Goal: Use online tool/utility: Utilize a website feature to perform a specific function

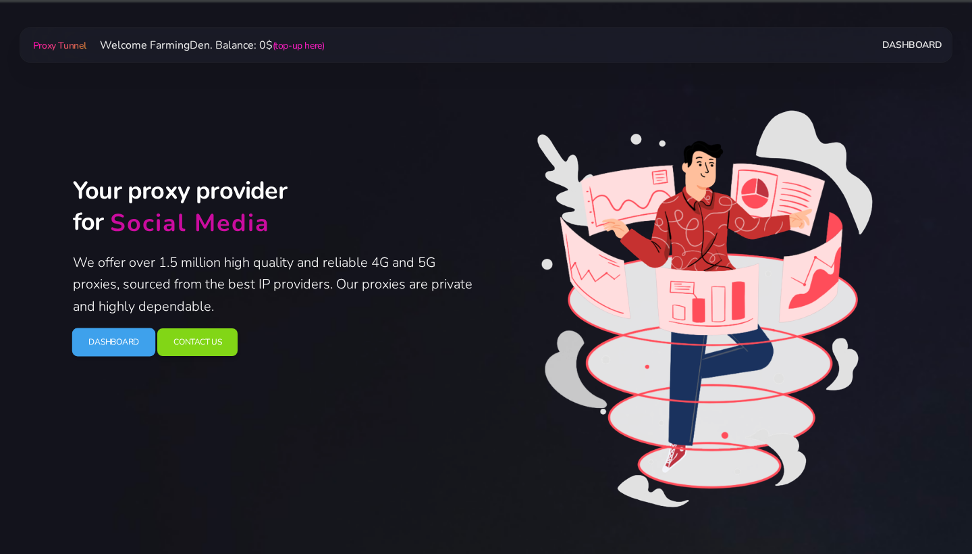
click at [124, 339] on link "Dashboard" at bounding box center [114, 342] width 84 height 28
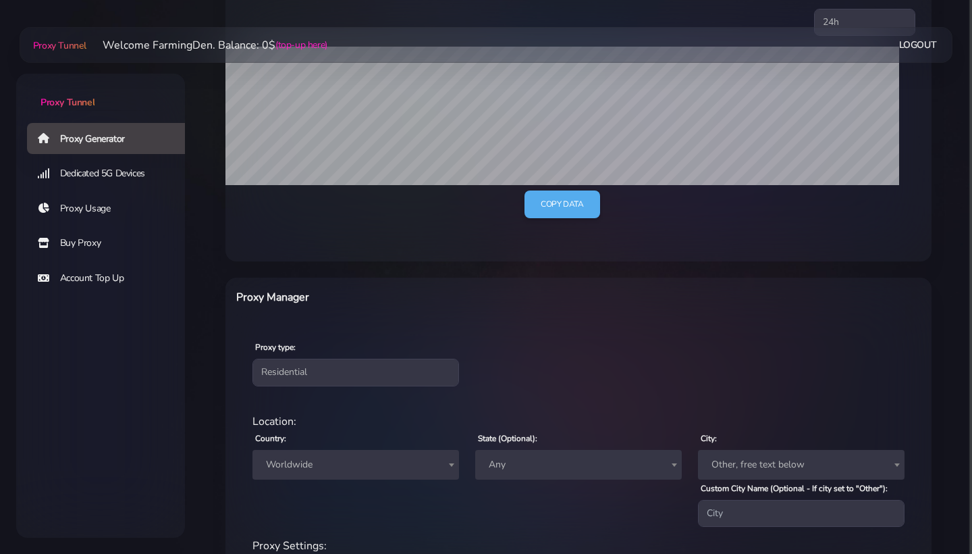
scroll to position [352, 0]
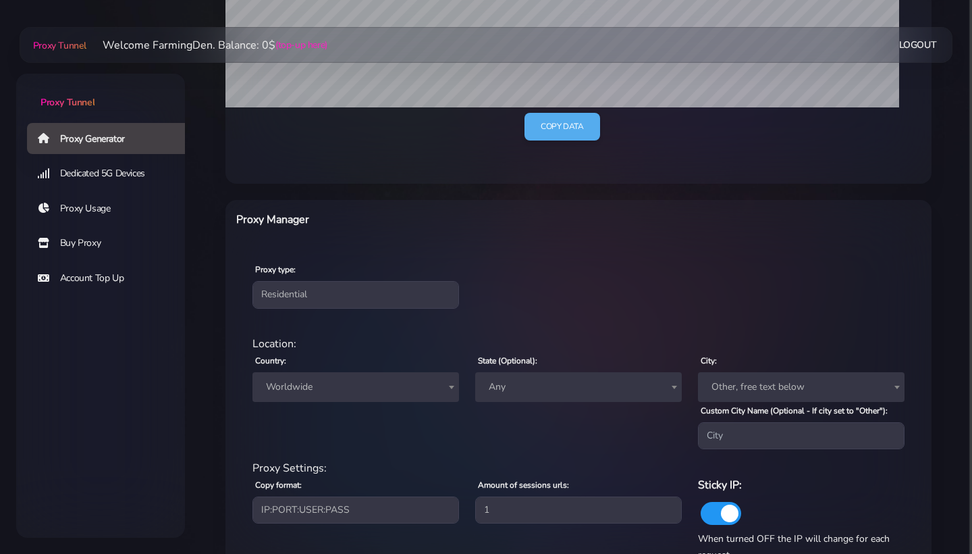
click at [129, 170] on link "Dedicated 5G Devices" at bounding box center [111, 173] width 169 height 31
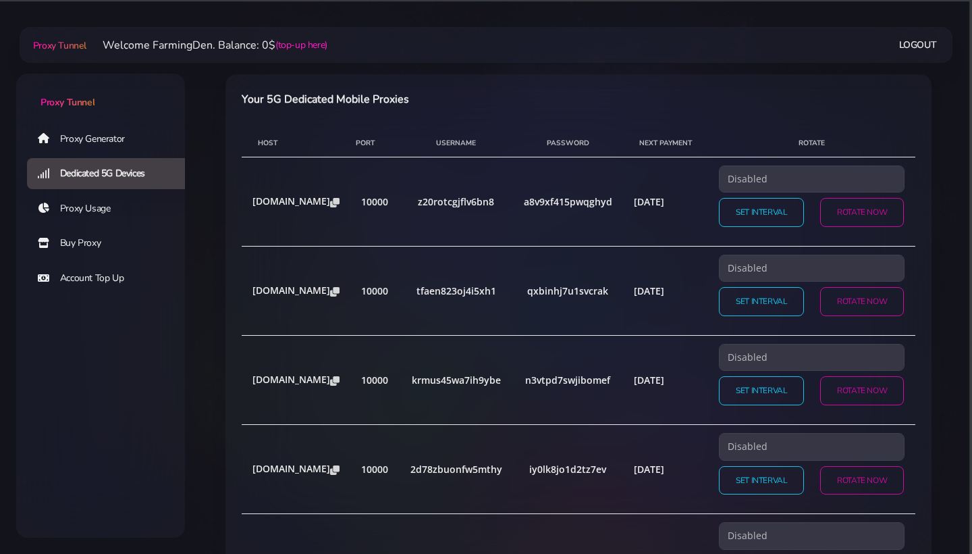
click at [122, 140] on link "Proxy Generator" at bounding box center [111, 138] width 169 height 31
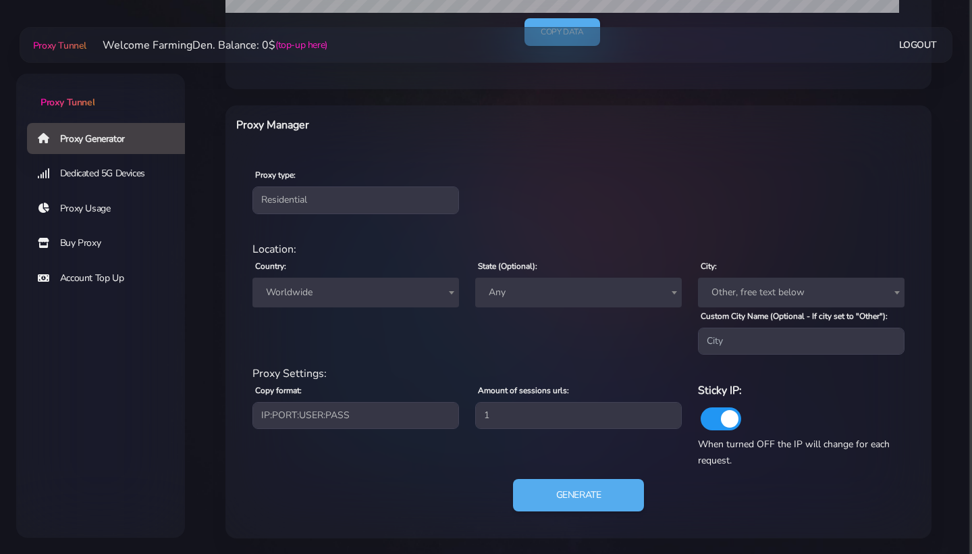
scroll to position [446, 0]
click at [321, 288] on span "Worldwide" at bounding box center [356, 293] width 190 height 19
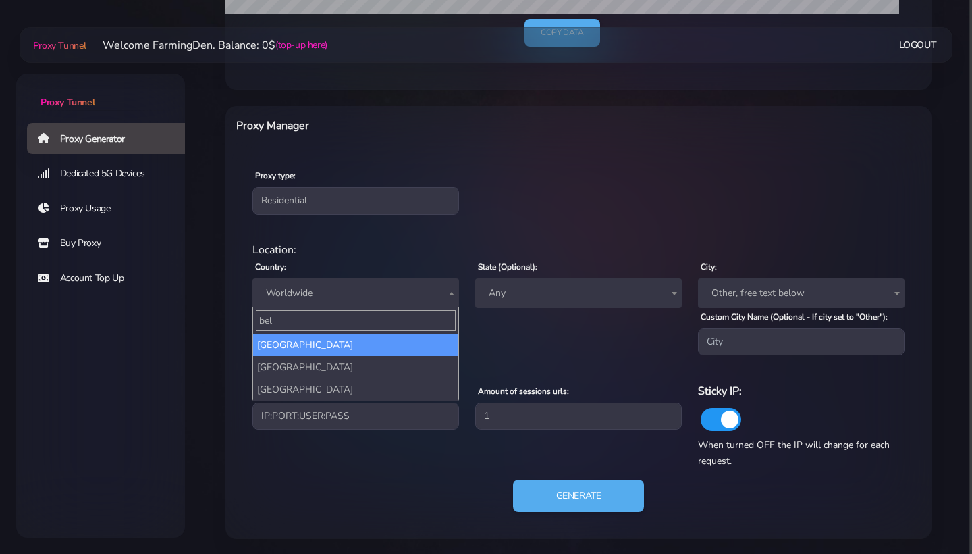
type input "bel"
select select "BE"
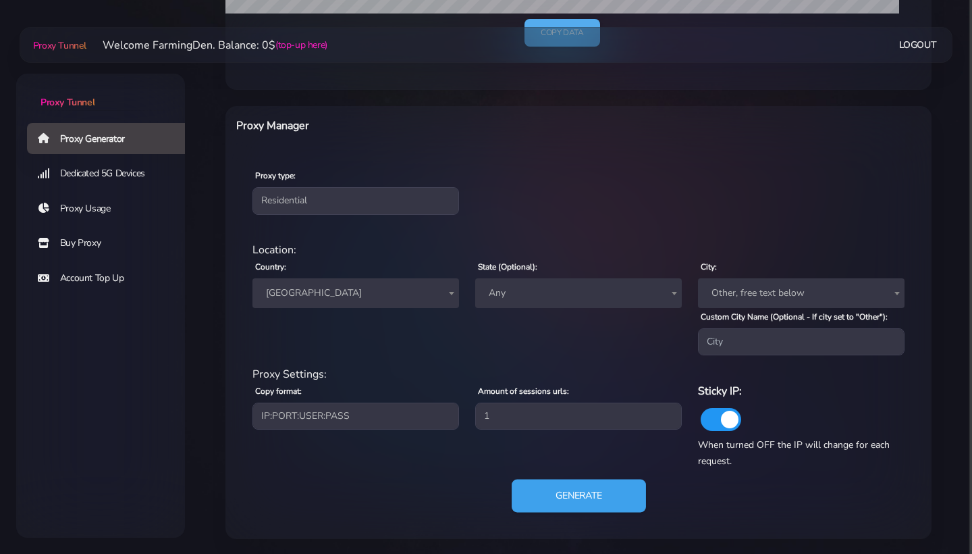
click at [552, 492] on button "Generate" at bounding box center [579, 495] width 134 height 33
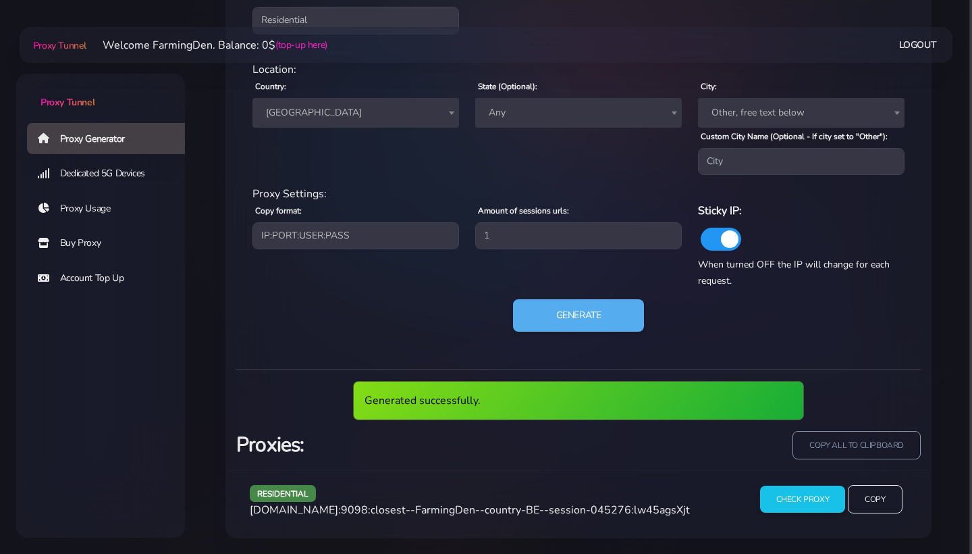
scroll to position [625, 0]
click at [874, 502] on input "Copy" at bounding box center [875, 500] width 55 height 30
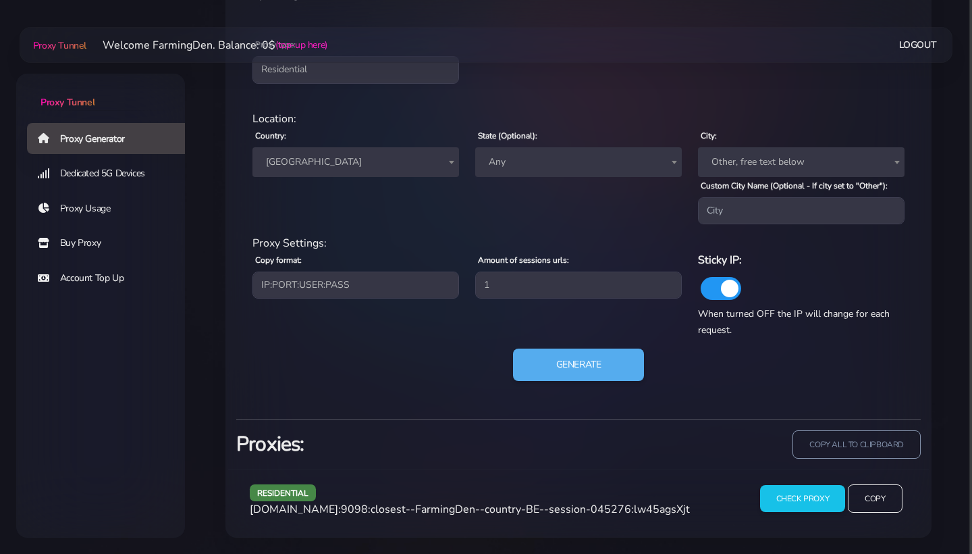
scroll to position [575, 0]
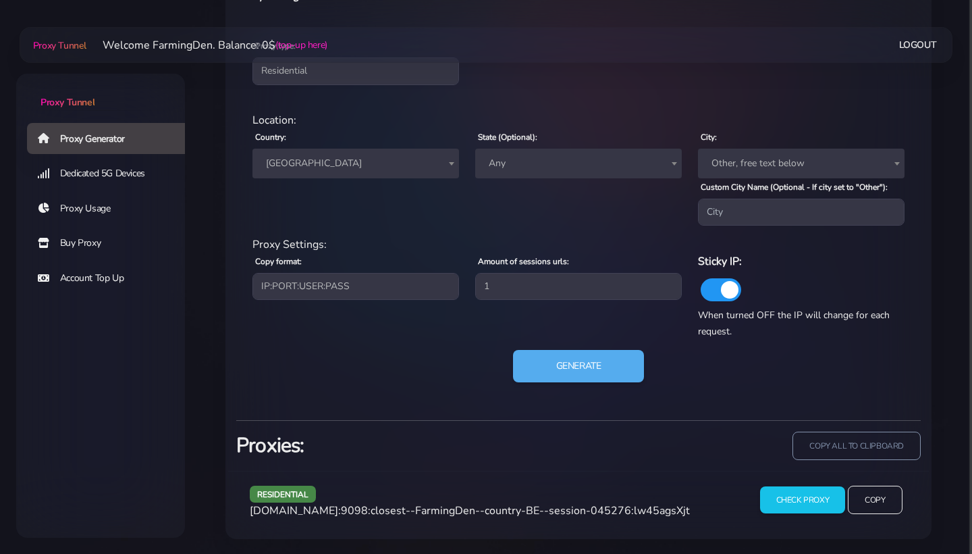
click at [371, 166] on span "[GEOGRAPHIC_DATA]" at bounding box center [356, 163] width 190 height 19
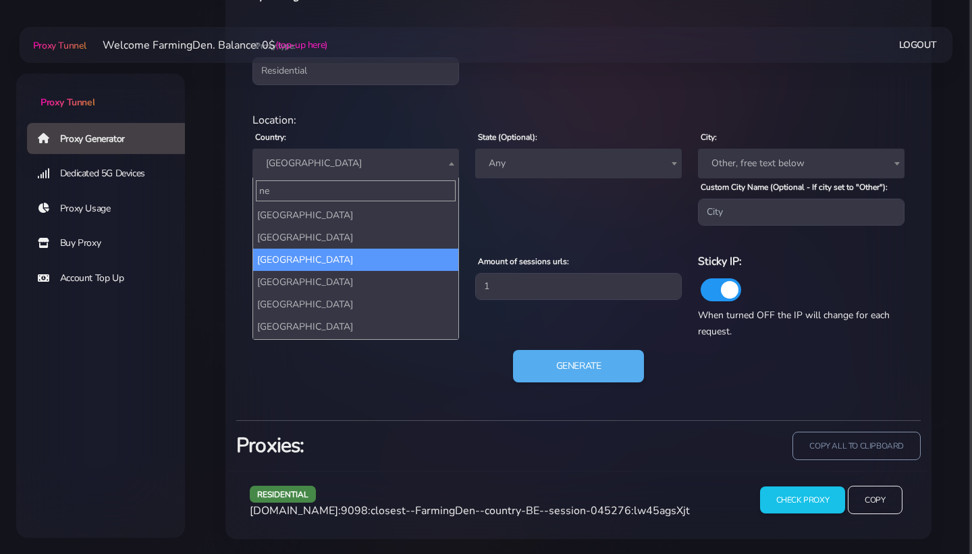
scroll to position [0, 0]
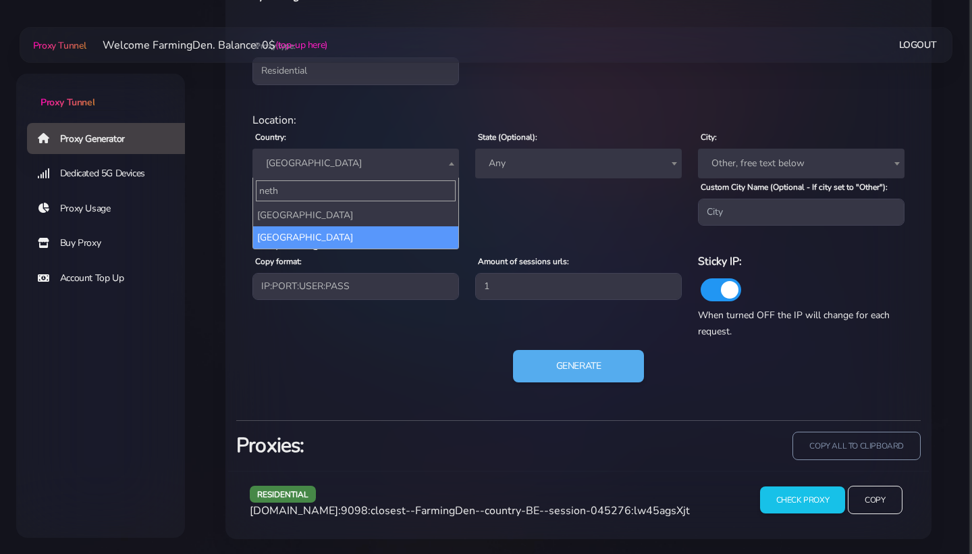
type input "neth"
select select "NL"
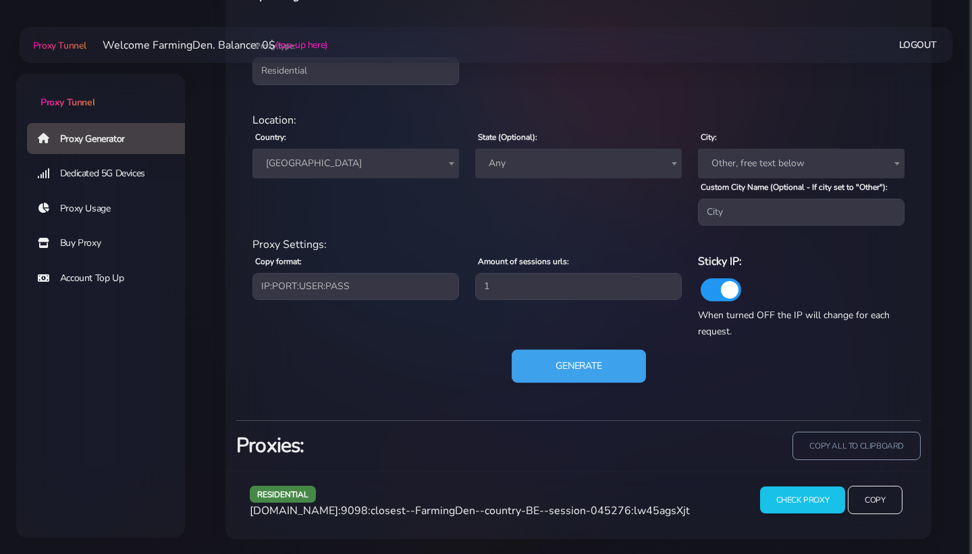
click at [553, 363] on button "Generate" at bounding box center [579, 366] width 134 height 33
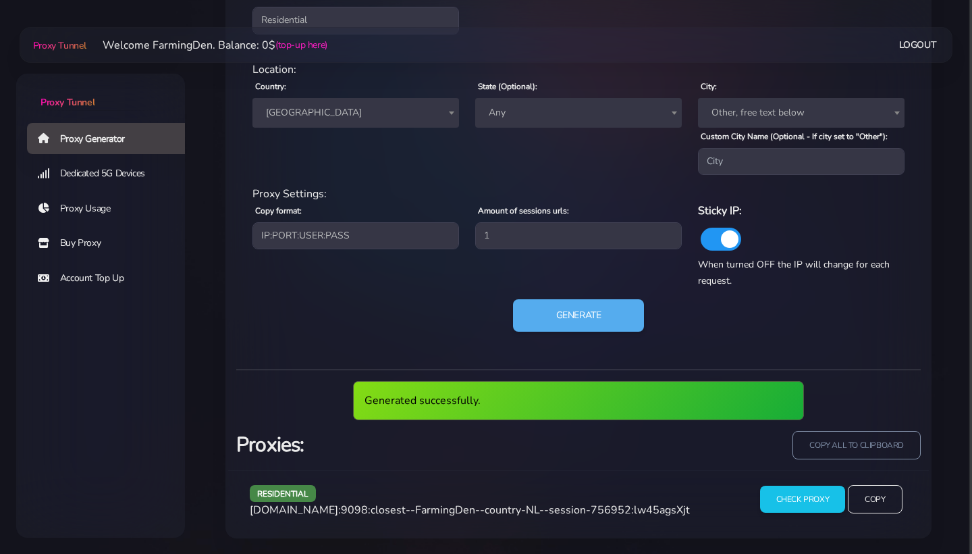
scroll to position [625, 0]
click at [864, 504] on input "Copy" at bounding box center [875, 500] width 55 height 30
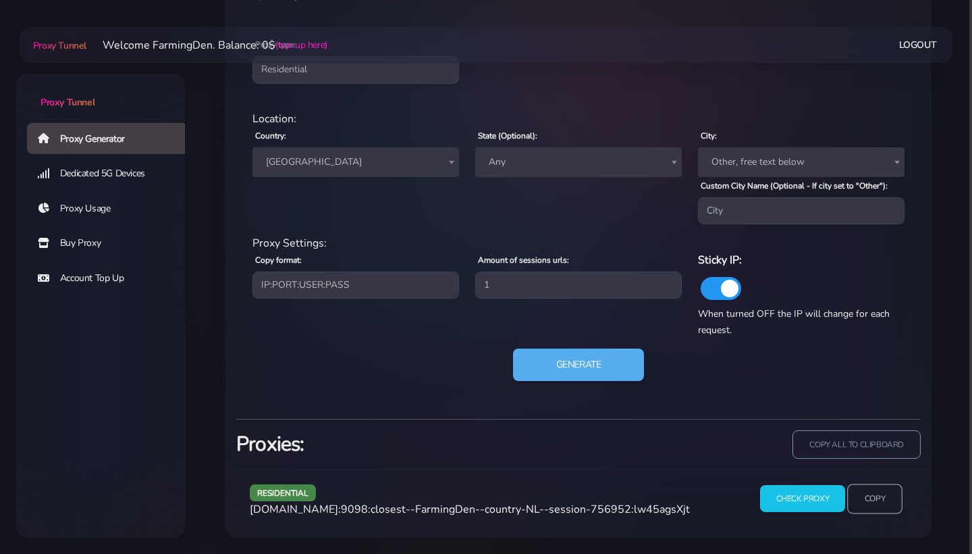
scroll to position [575, 0]
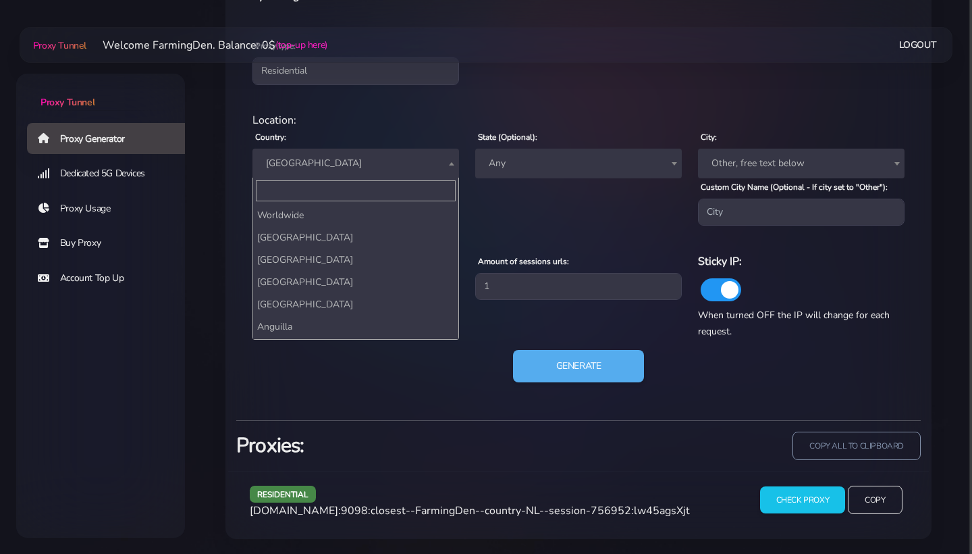
click at [346, 167] on span "[GEOGRAPHIC_DATA]" at bounding box center [356, 163] width 190 height 19
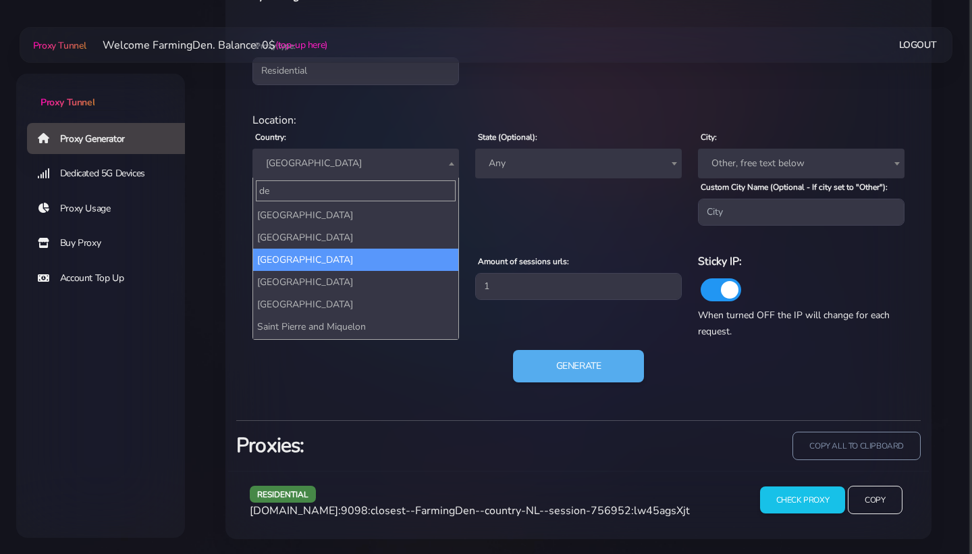
scroll to position [0, 0]
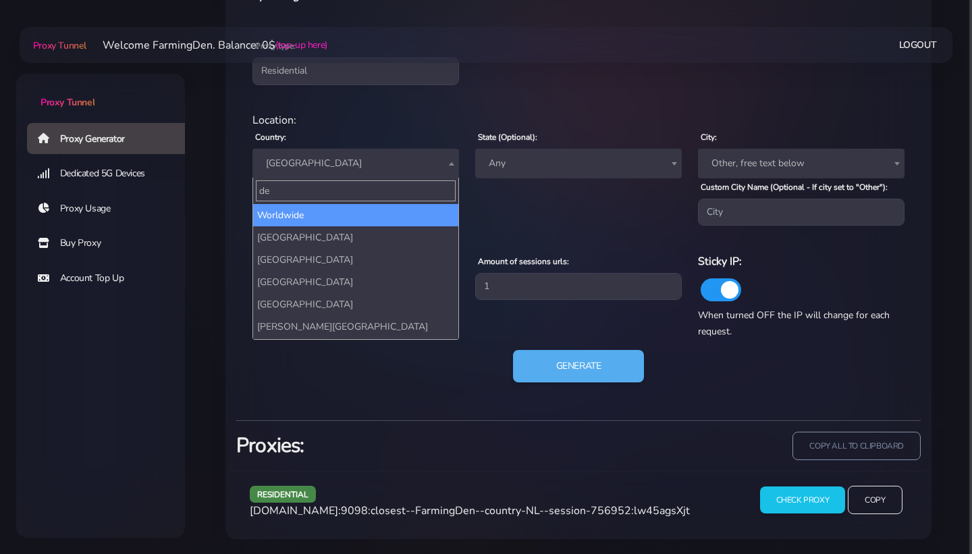
type input "d"
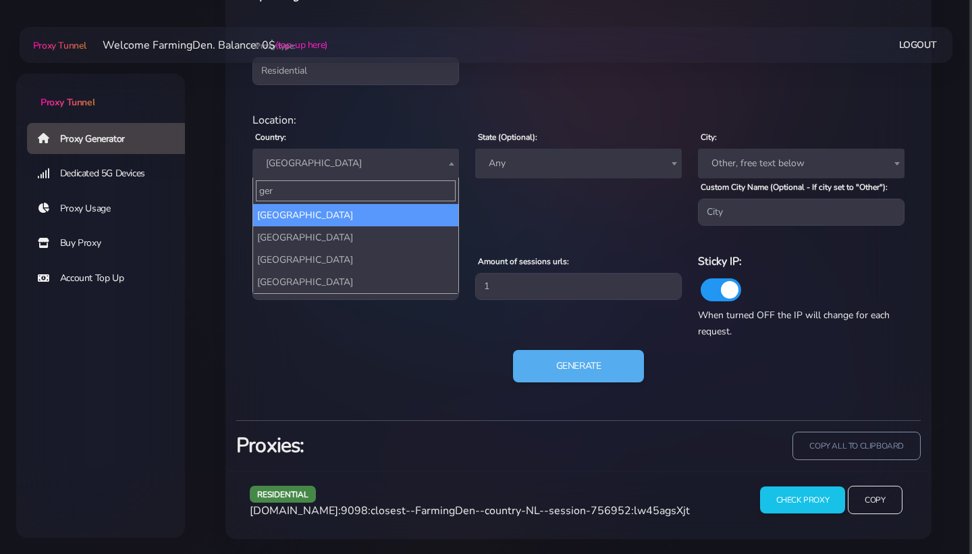
type input "ger"
select select "DE"
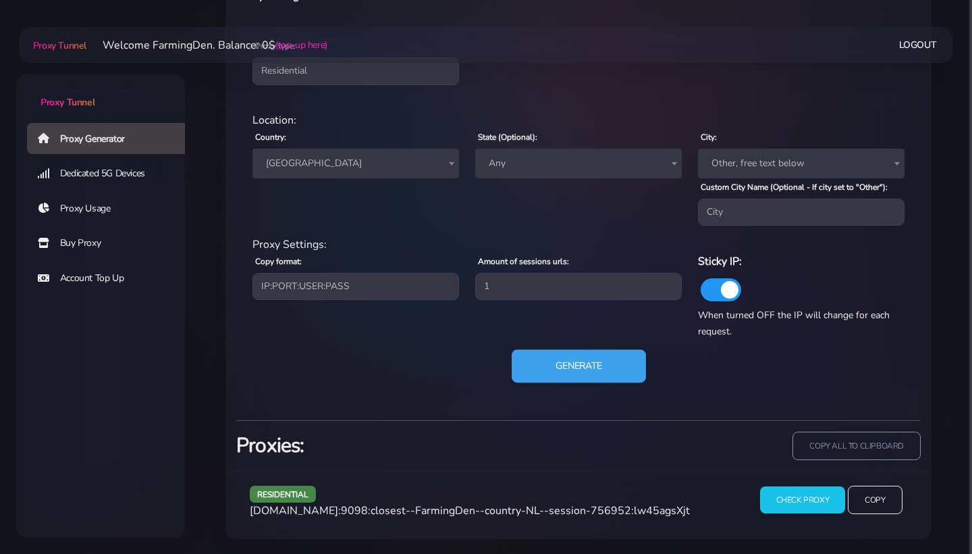
click at [548, 369] on button "Generate" at bounding box center [579, 366] width 134 height 33
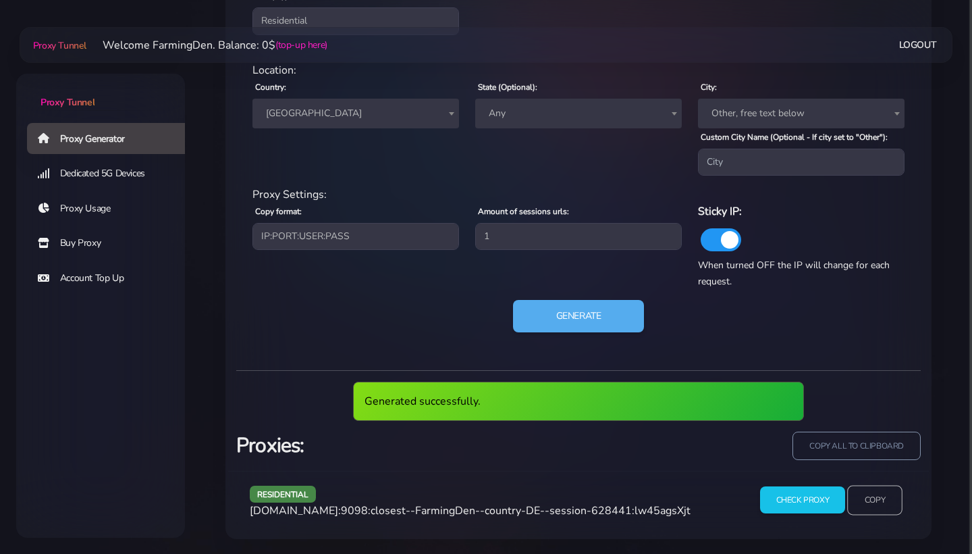
scroll to position [575, 0]
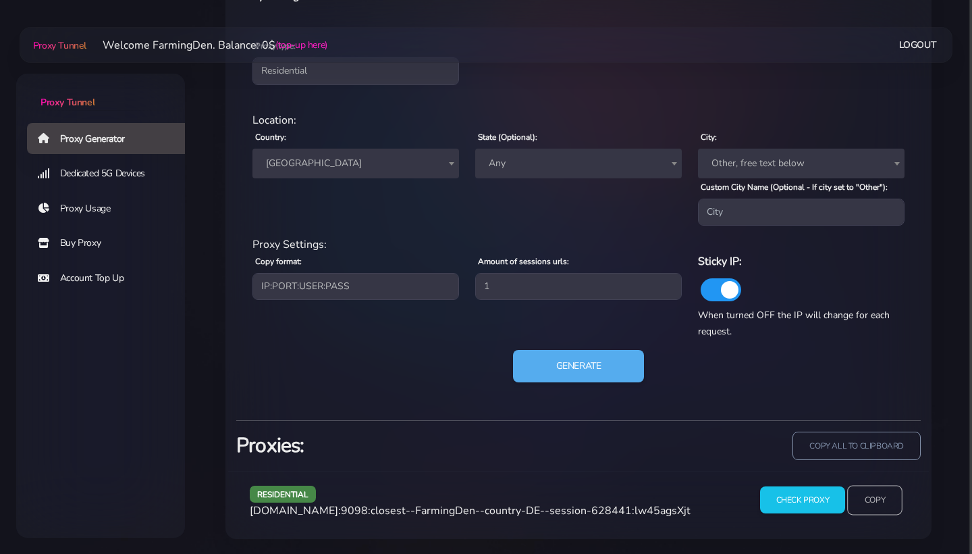
click at [862, 506] on input "Copy" at bounding box center [875, 500] width 55 height 30
click at [571, 363] on button "Generate" at bounding box center [579, 366] width 134 height 33
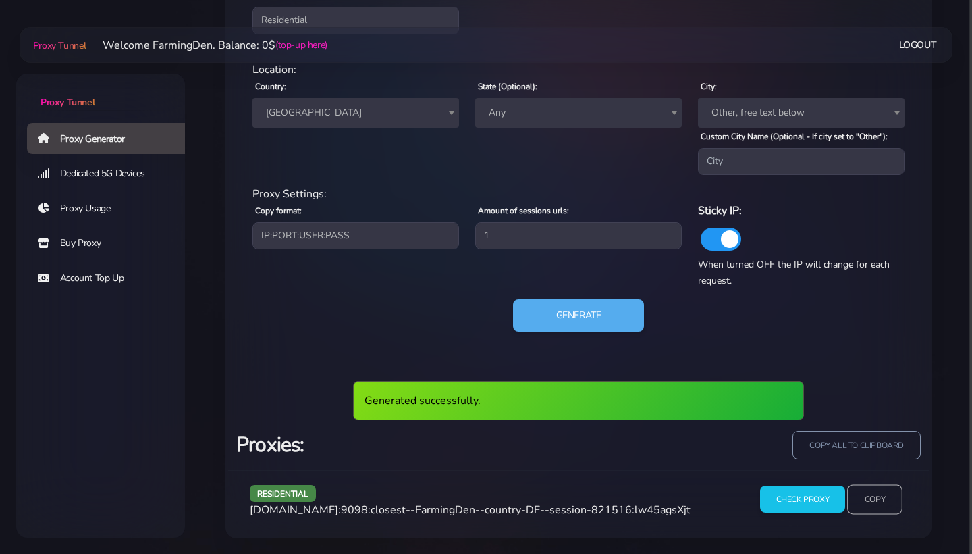
scroll to position [625, 0]
click at [879, 507] on input "Copy" at bounding box center [875, 500] width 55 height 30
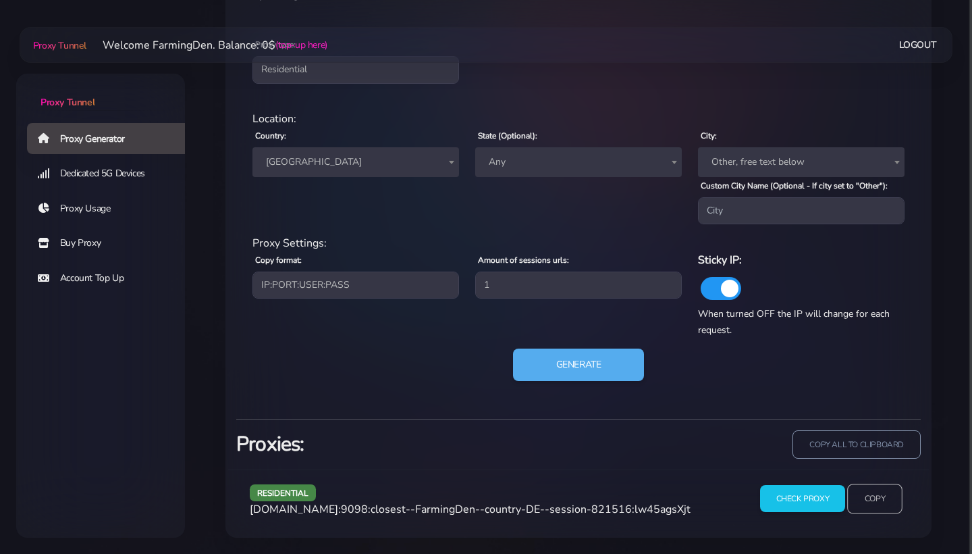
scroll to position [575, 0]
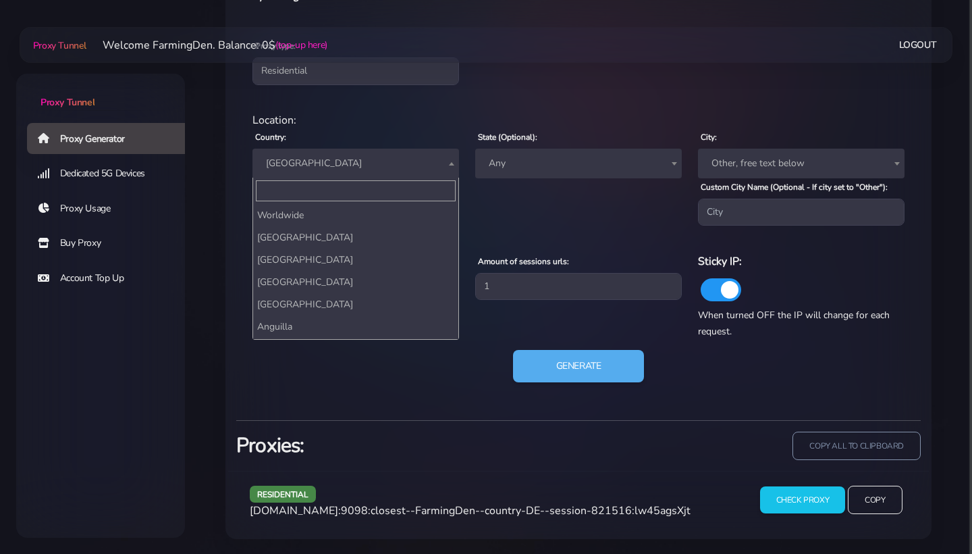
click at [323, 172] on span "[GEOGRAPHIC_DATA]" at bounding box center [356, 163] width 190 height 19
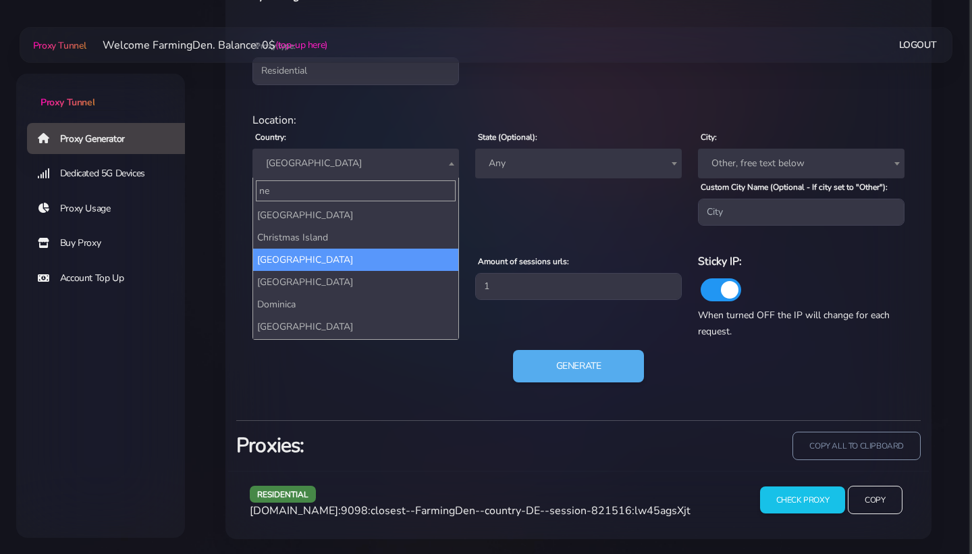
scroll to position [0, 0]
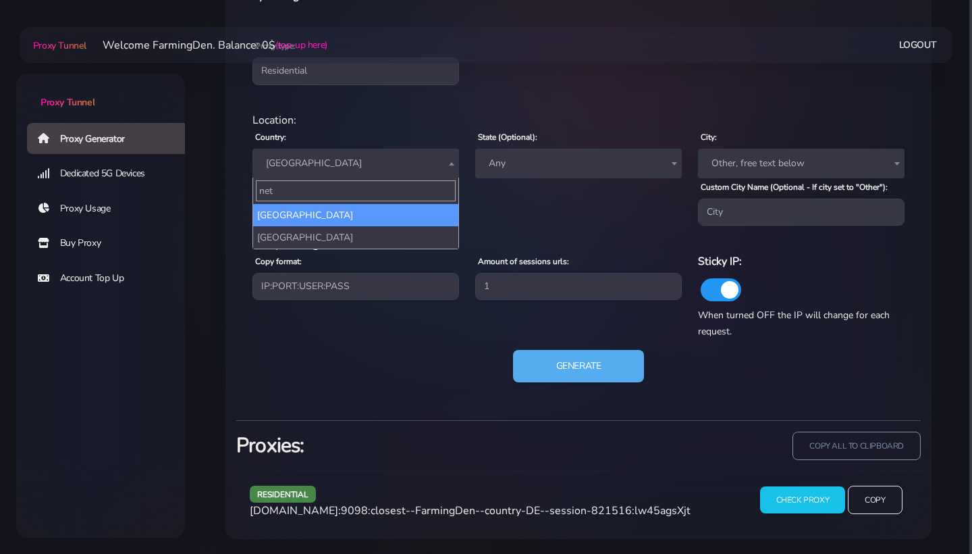
type input "net"
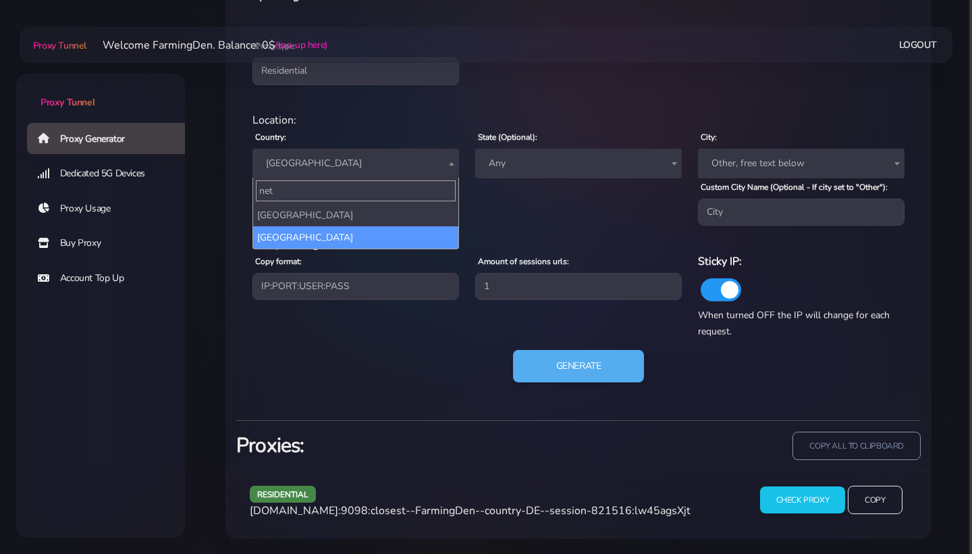
select select "NL"
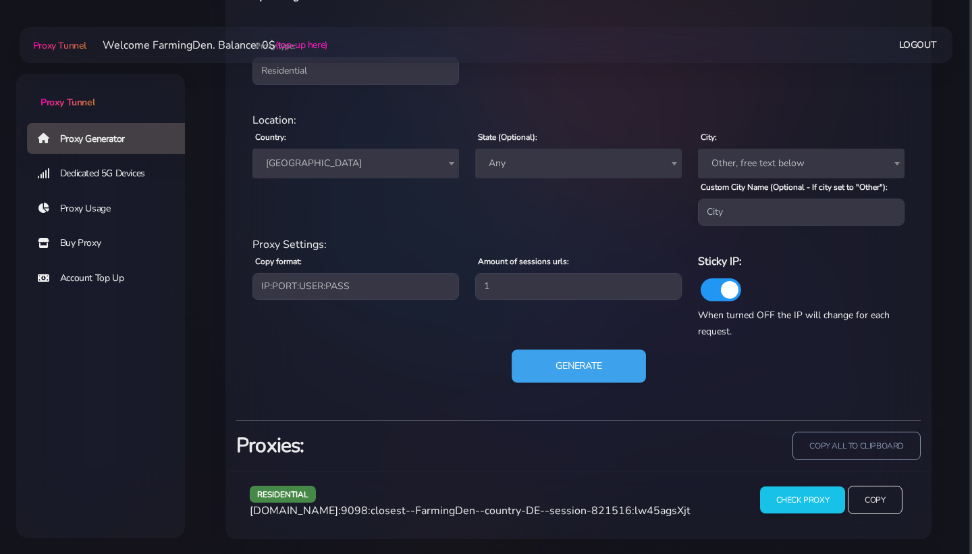
click at [577, 369] on button "Generate" at bounding box center [579, 366] width 134 height 33
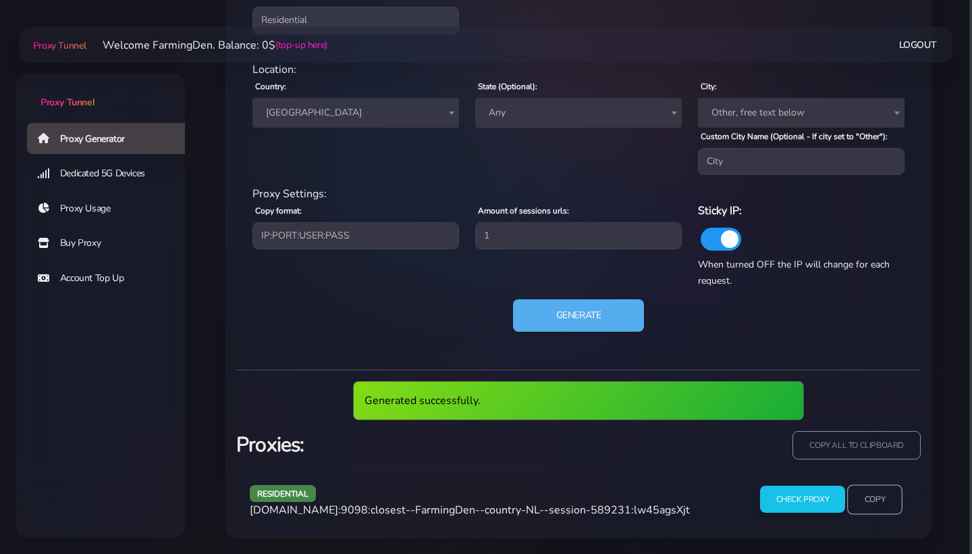
scroll to position [625, 0]
click at [889, 512] on input "Copy" at bounding box center [875, 500] width 55 height 30
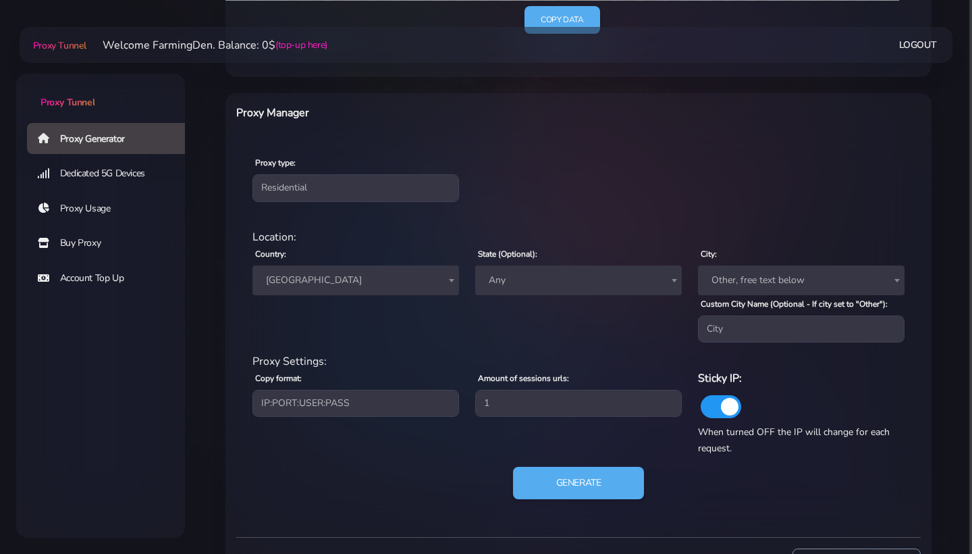
scroll to position [444, 0]
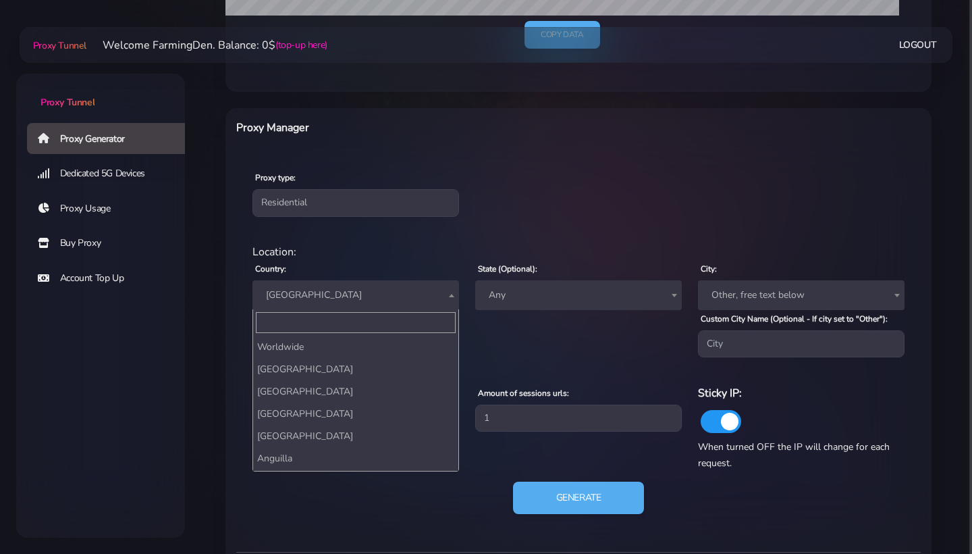
click at [380, 294] on span "[GEOGRAPHIC_DATA]" at bounding box center [356, 295] width 190 height 19
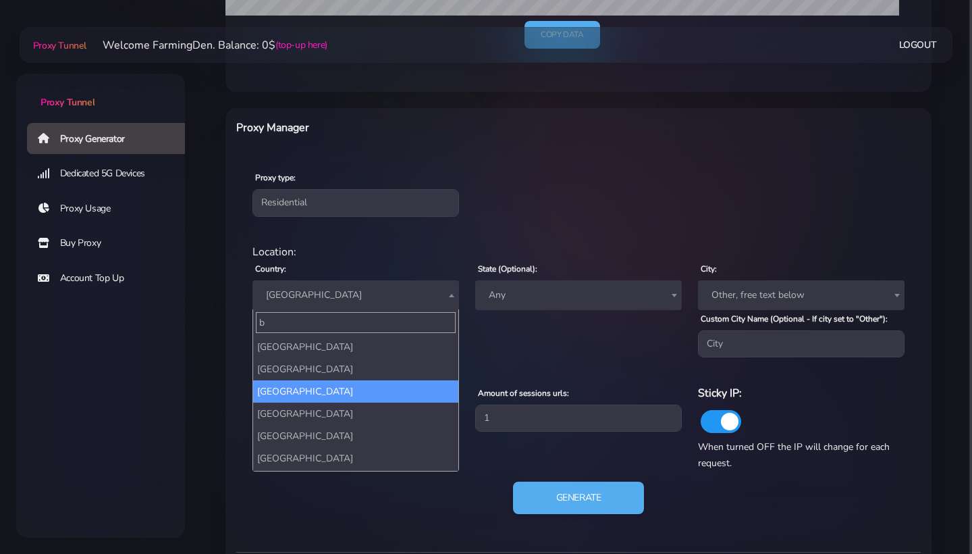
scroll to position [0, 0]
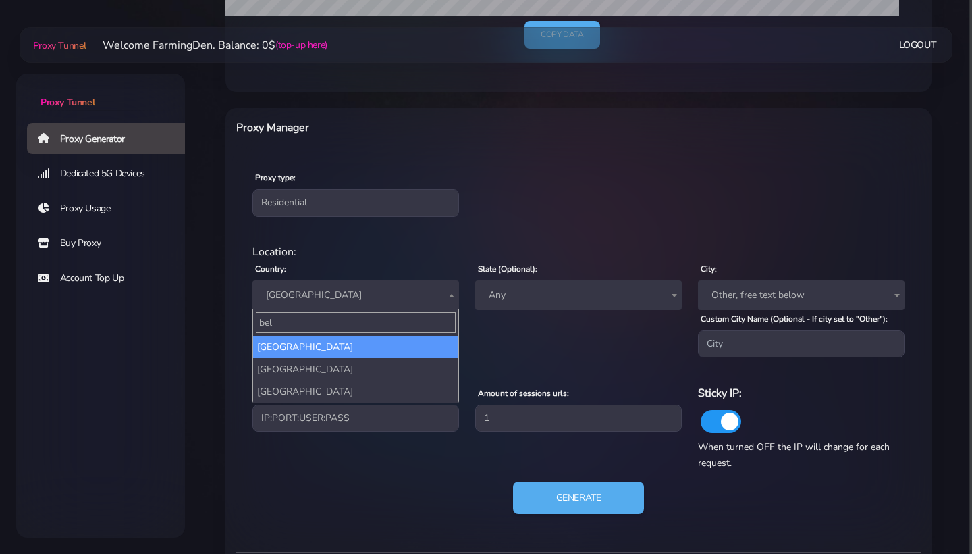
type input "bel"
select select "BE"
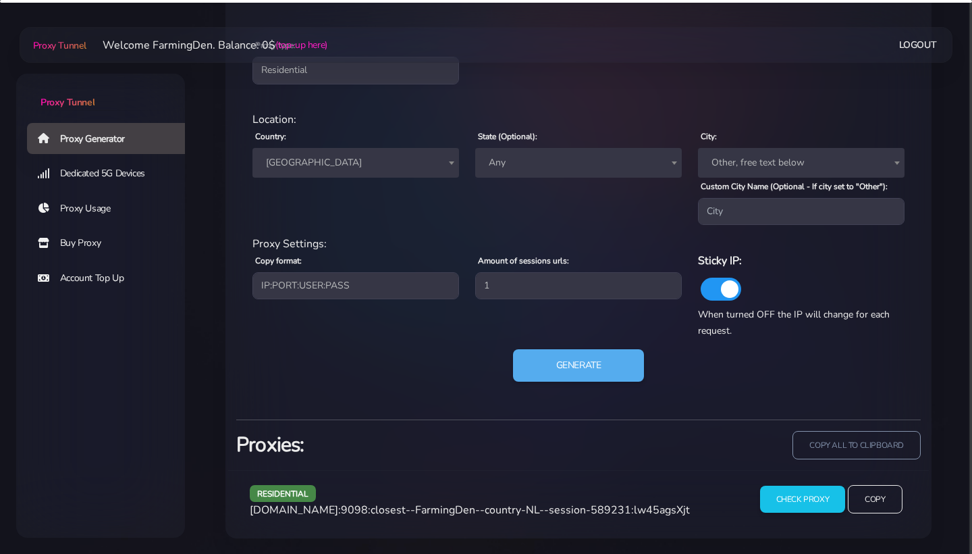
scroll to position [575, 0]
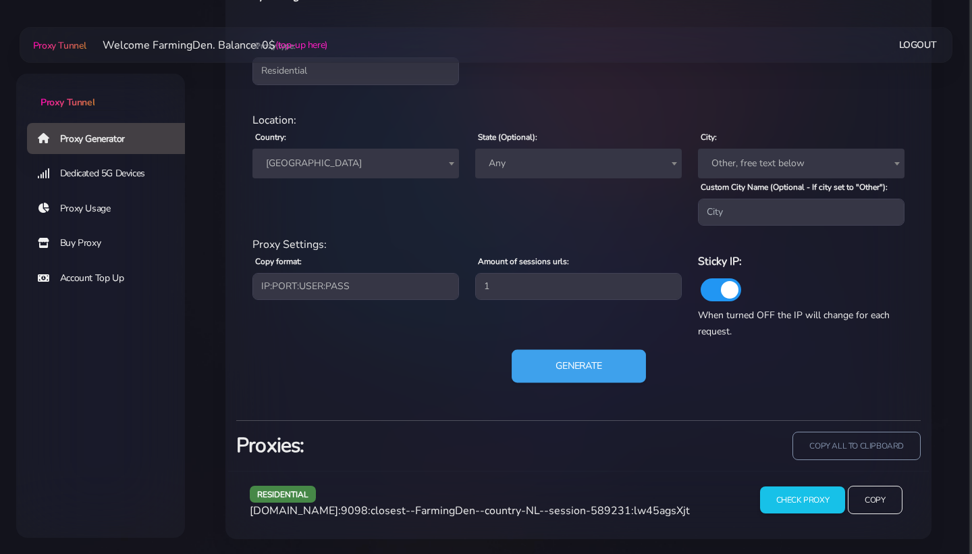
click at [567, 367] on button "Generate" at bounding box center [579, 366] width 134 height 33
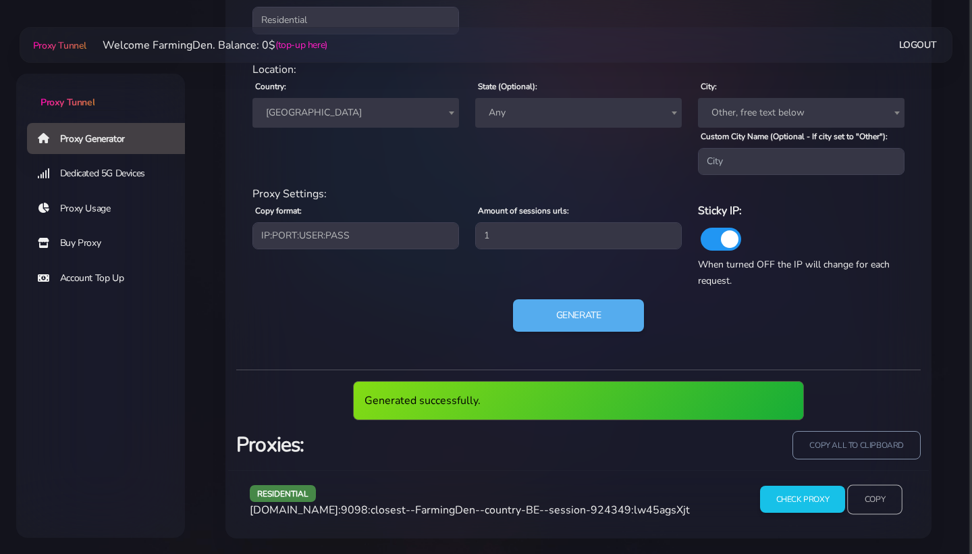
scroll to position [625, 0]
click at [864, 485] on input "Copy" at bounding box center [875, 500] width 55 height 30
